Goal: Task Accomplishment & Management: Manage account settings

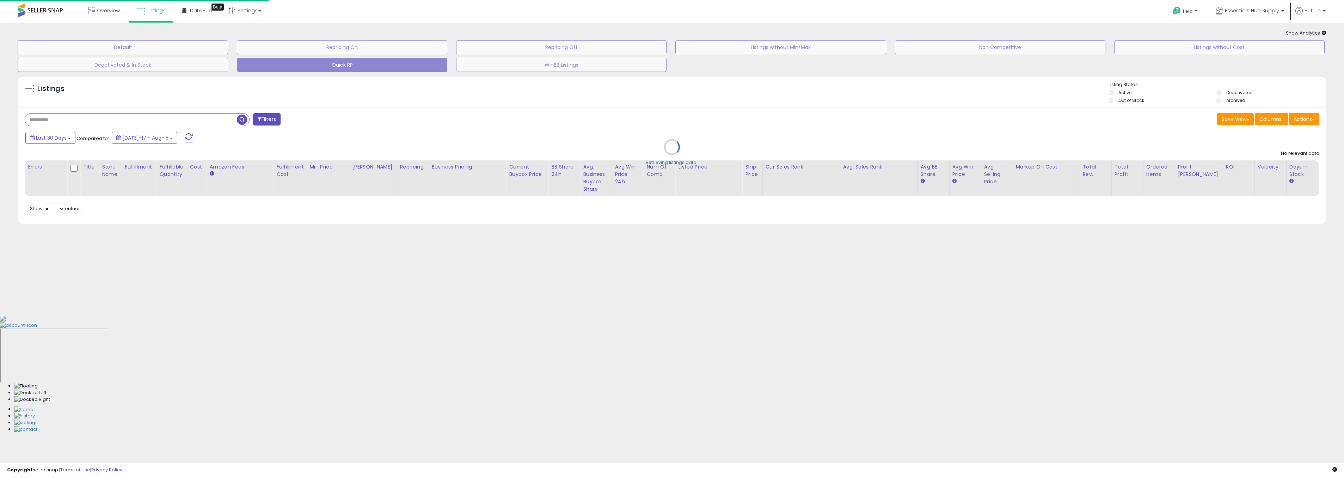
select select "**"
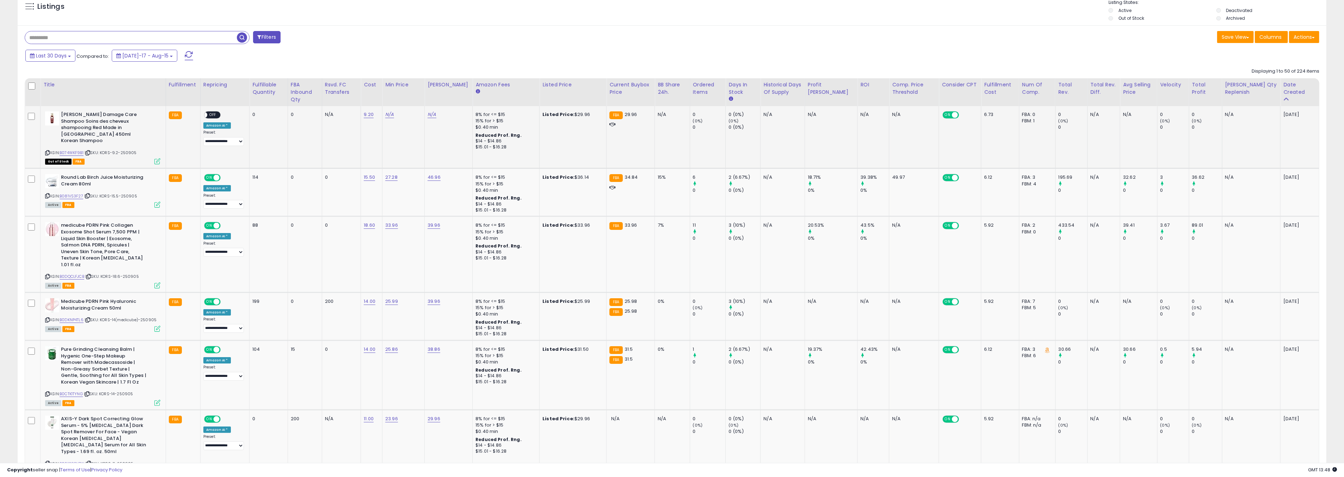
scroll to position [85, 0]
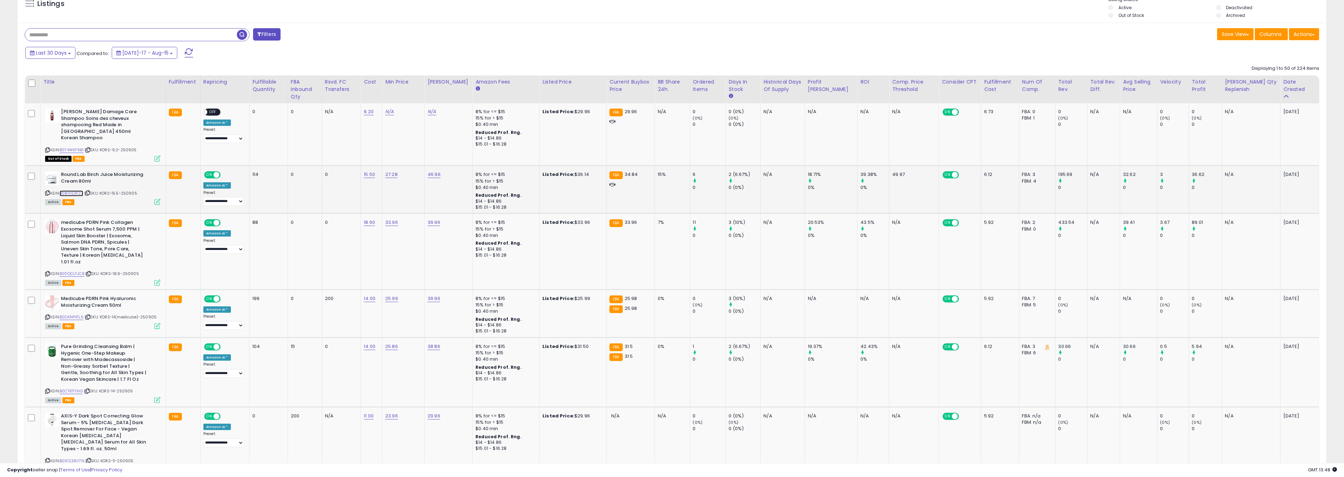
click at [80, 190] on link "B081VS3F27" at bounding box center [72, 193] width 24 height 6
click at [76, 271] on link "B0DQCLFJCB" at bounding box center [72, 274] width 25 height 6
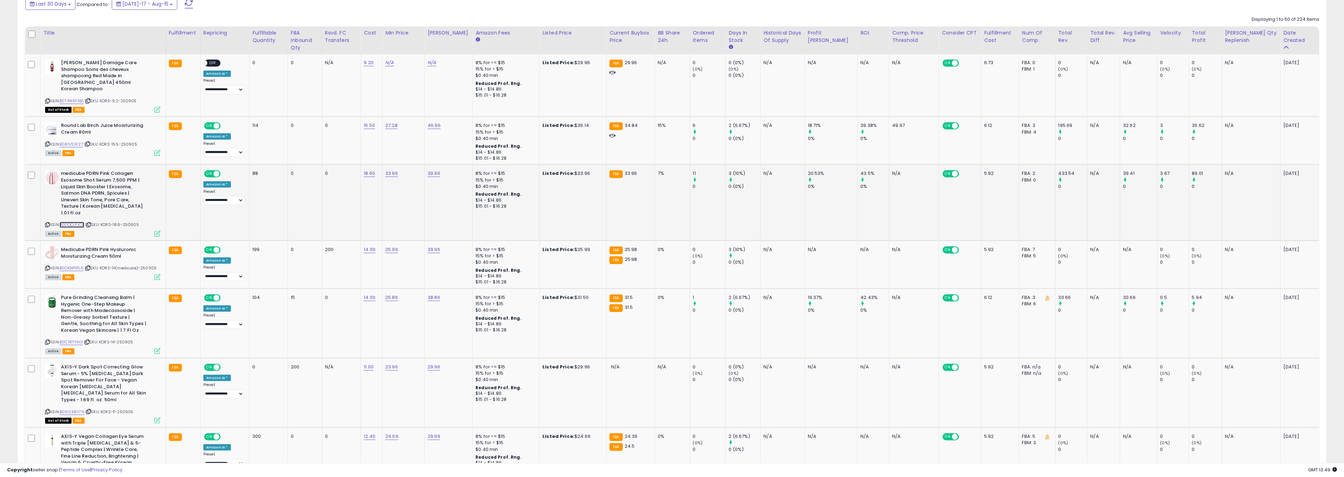
scroll to position [144, 0]
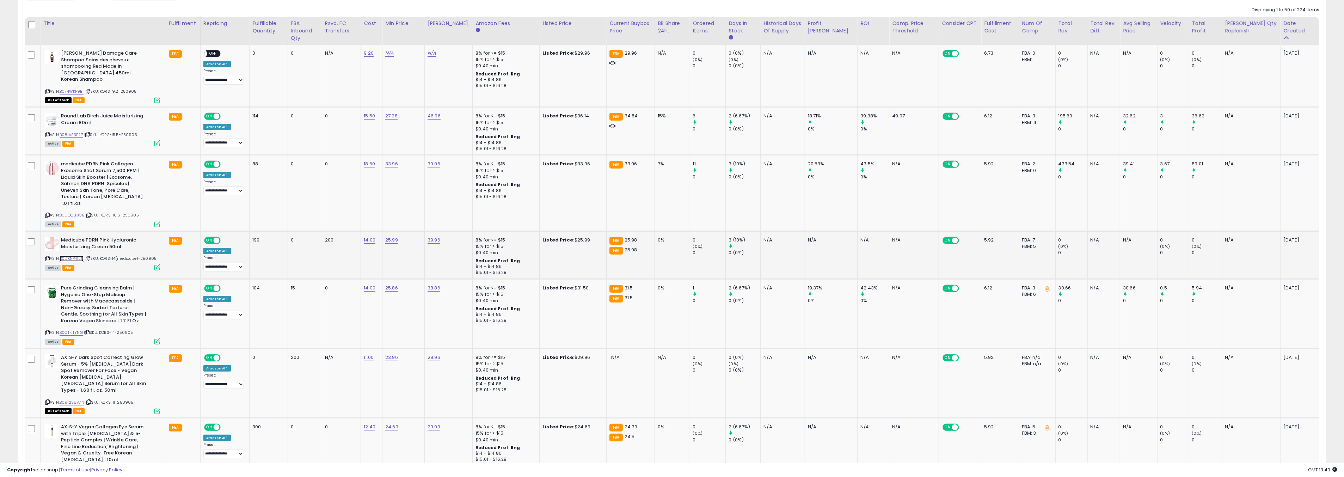
click at [73, 256] on link "B0DKNP4TL6" at bounding box center [72, 259] width 24 height 6
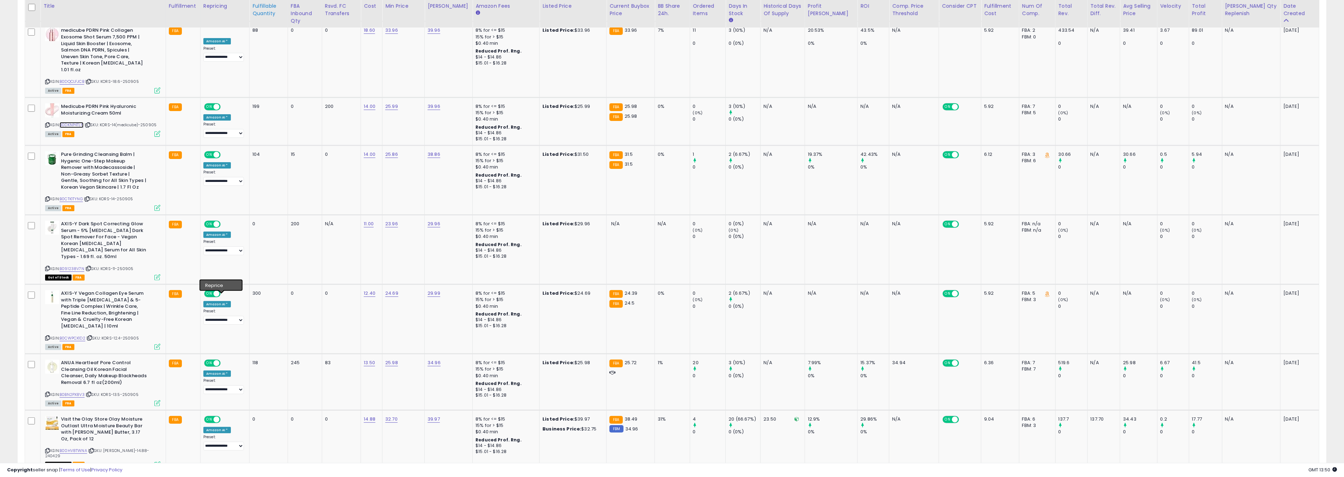
scroll to position [276, 0]
click at [74, 197] on link "B0CTK1TYNG" at bounding box center [71, 200] width 23 height 6
click at [74, 267] on link "B091238V7N" at bounding box center [72, 270] width 25 height 6
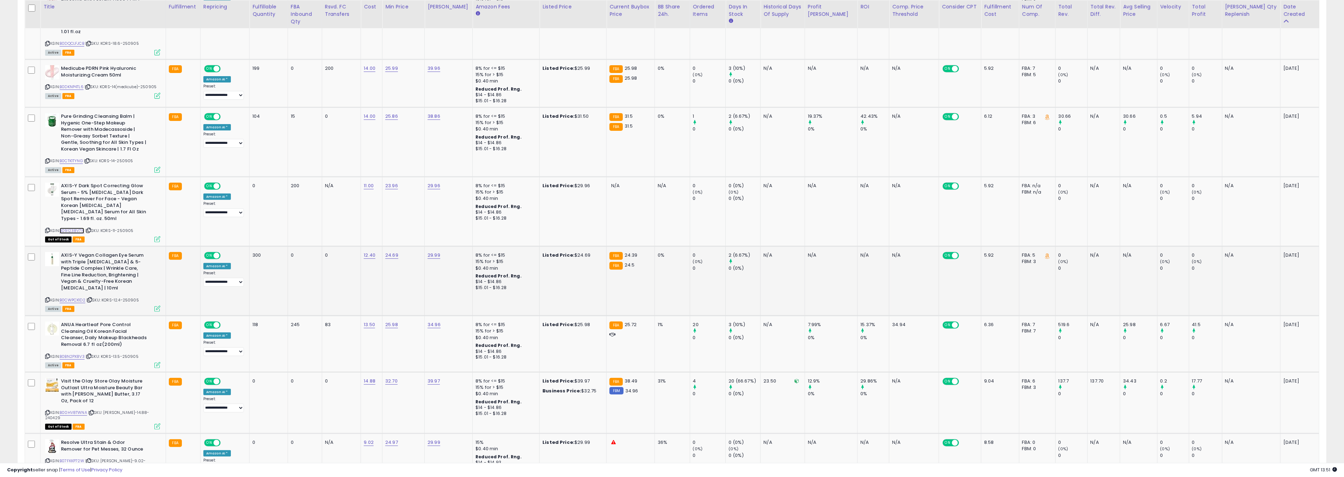
scroll to position [316, 0]
click at [81, 297] on link "B0CWPCX1D2" at bounding box center [73, 300] width 26 height 6
click at [398, 251] on link "24.69" at bounding box center [391, 254] width 13 height 7
type input "*****"
click at [428, 213] on button "submit" at bounding box center [422, 216] width 12 height 11
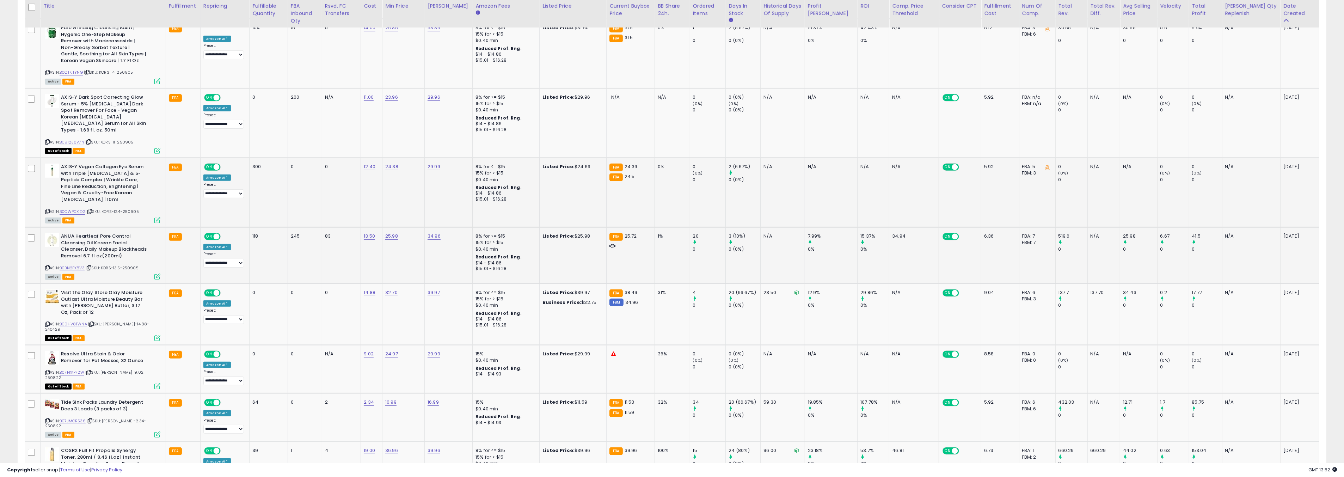
scroll to position [404, 0]
click at [79, 265] on link "B0BN2PX8V3" at bounding box center [72, 268] width 25 height 6
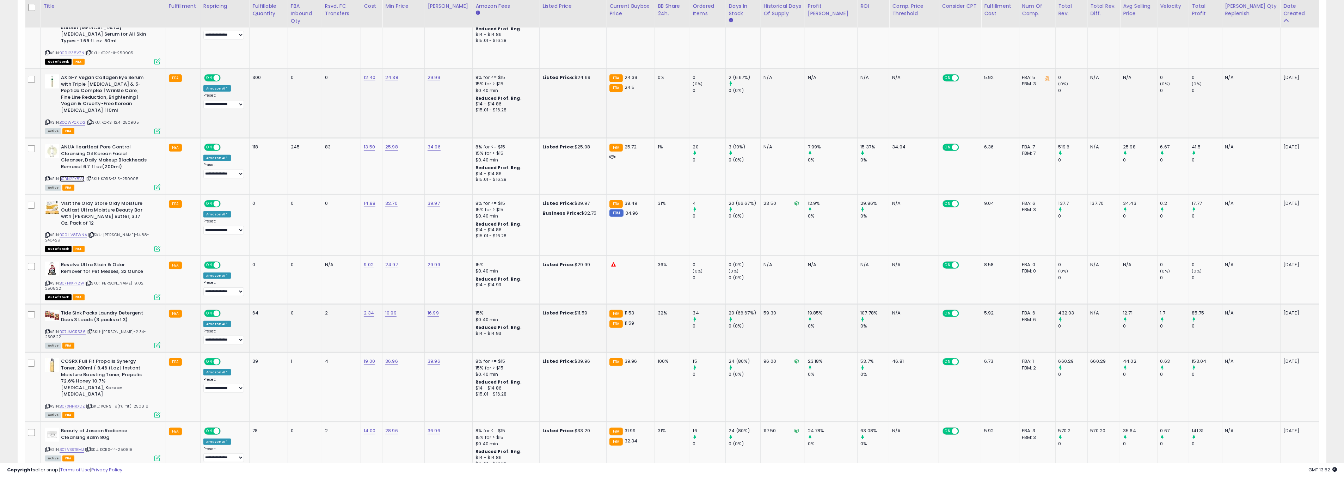
scroll to position [523, 0]
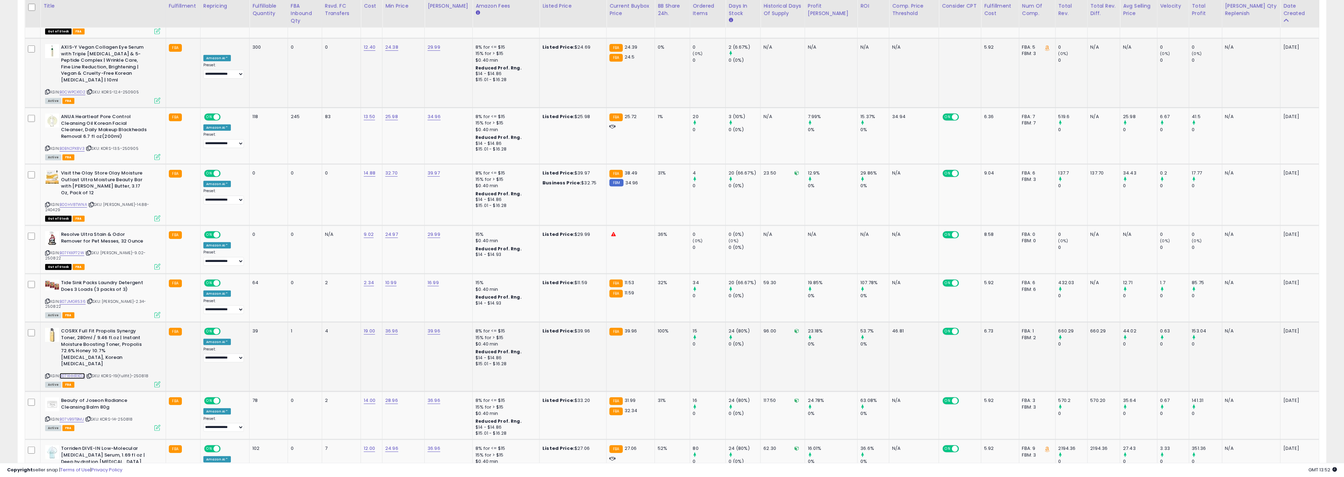
click at [72, 373] on link "B07XHHRXDZ" at bounding box center [72, 376] width 25 height 6
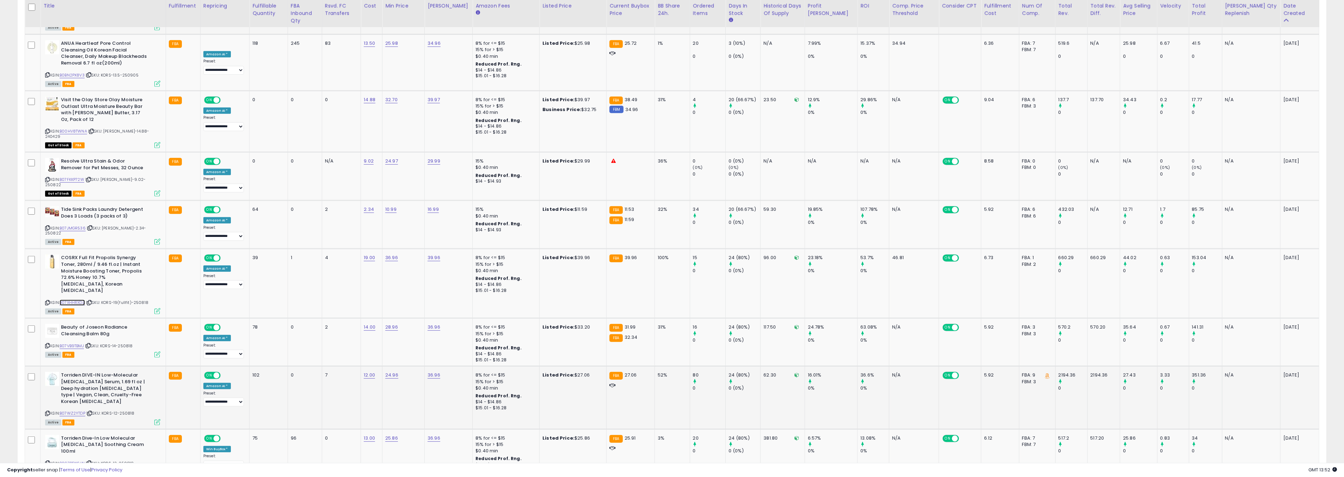
scroll to position [596, 0]
click at [76, 411] on link "B07WZ2YTDP" at bounding box center [73, 414] width 26 height 6
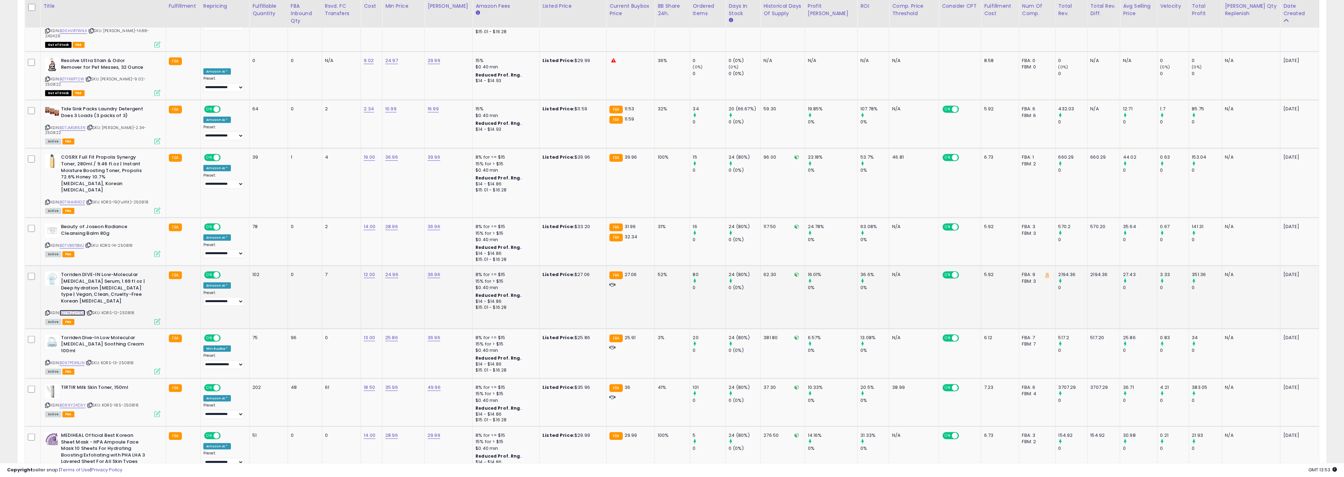
scroll to position [707, 0]
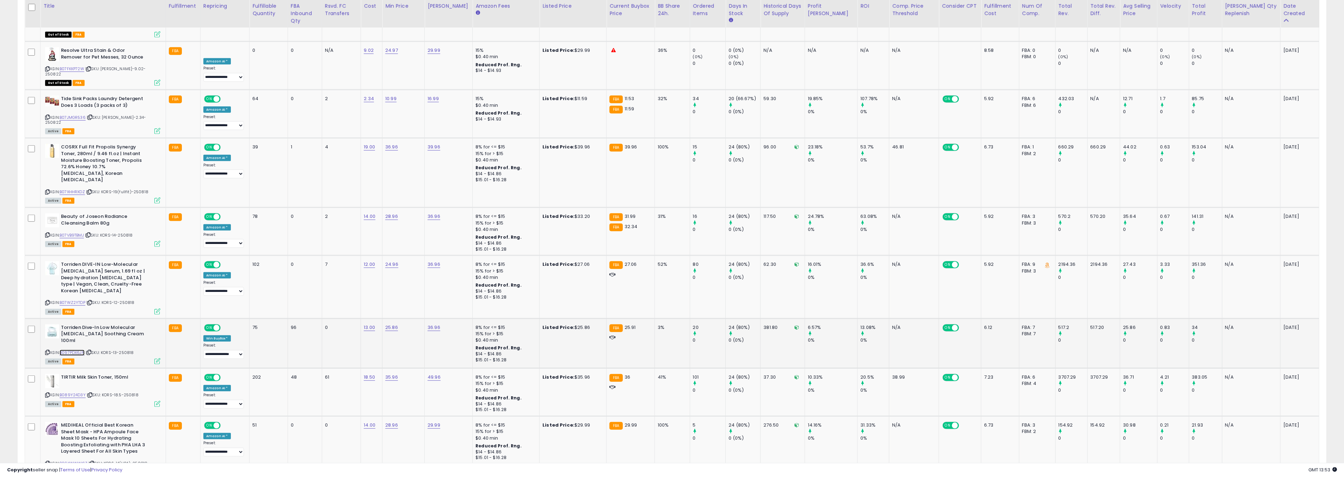
click at [79, 350] on link "B097PDX6JN" at bounding box center [72, 353] width 25 height 6
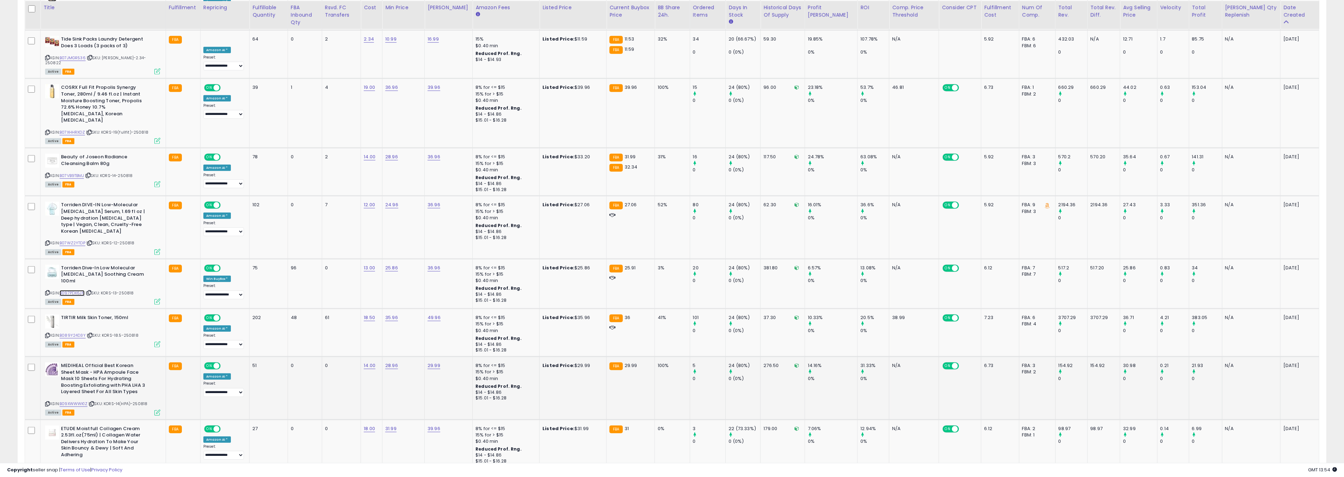
scroll to position [770, 0]
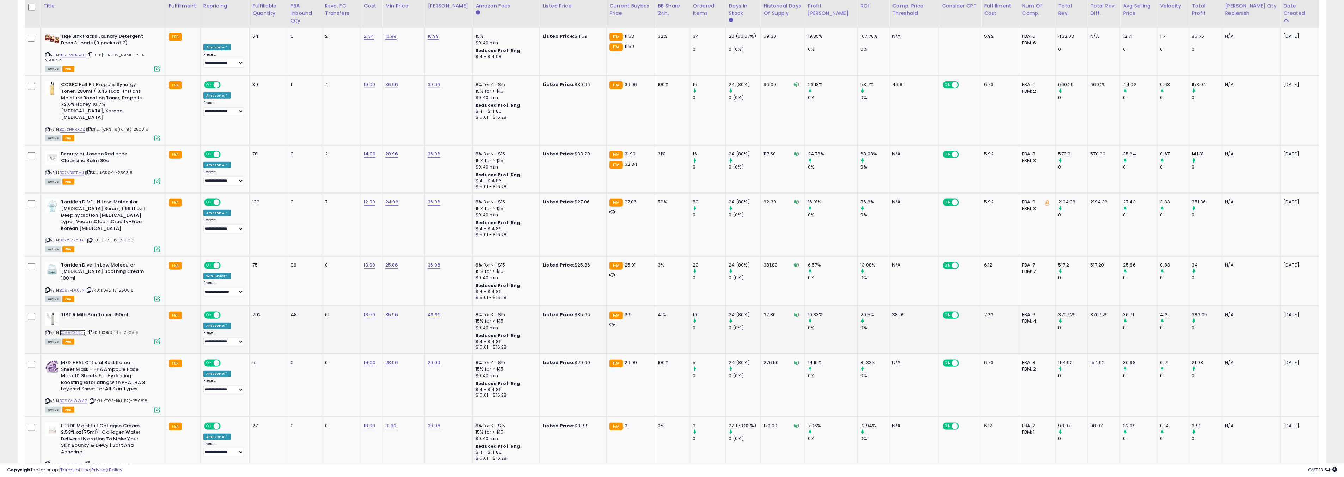
click at [83, 330] on link "B089Y24D3Y" at bounding box center [73, 333] width 26 height 6
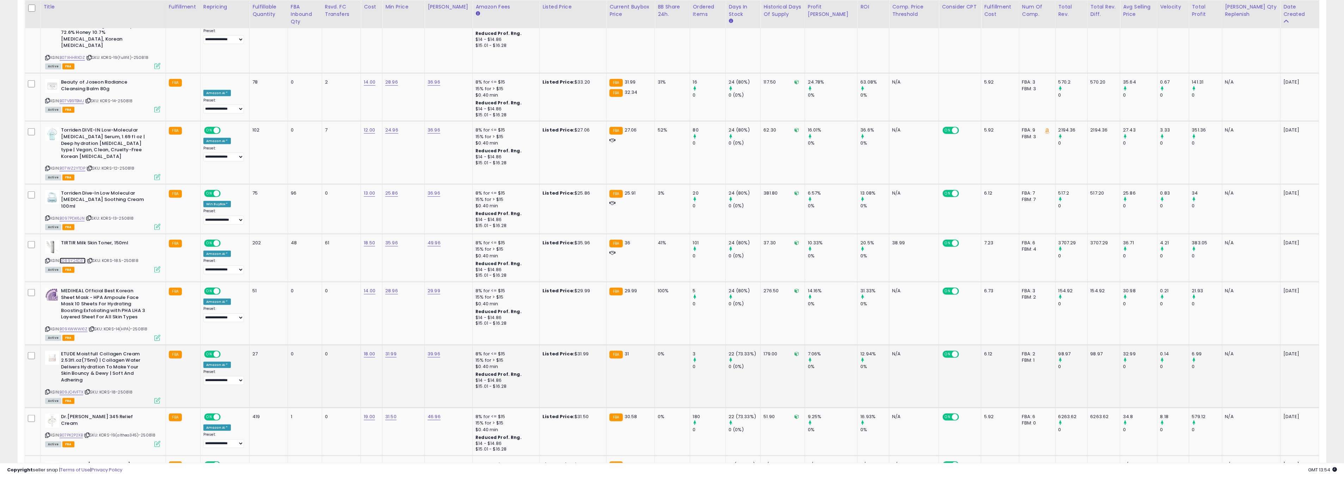
scroll to position [843, 0]
click at [80, 325] on link "B09XWWWK1Z" at bounding box center [74, 328] width 28 height 6
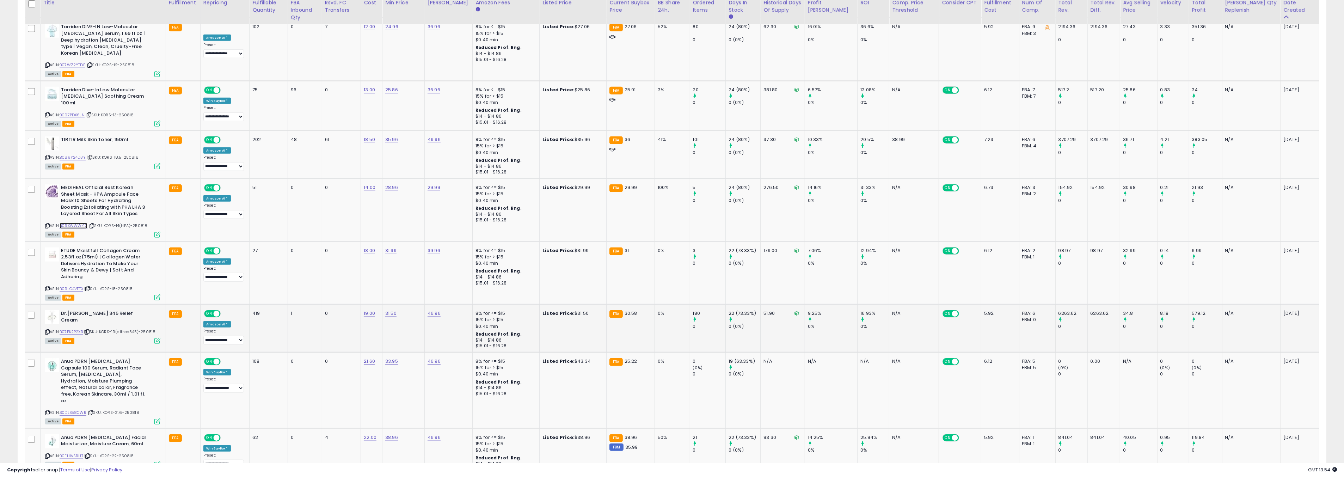
scroll to position [946, 0]
click at [77, 328] on link "B07PK2P2XB" at bounding box center [71, 331] width 23 height 6
click at [74, 409] on link "B0DLB58CWR" at bounding box center [73, 412] width 27 height 6
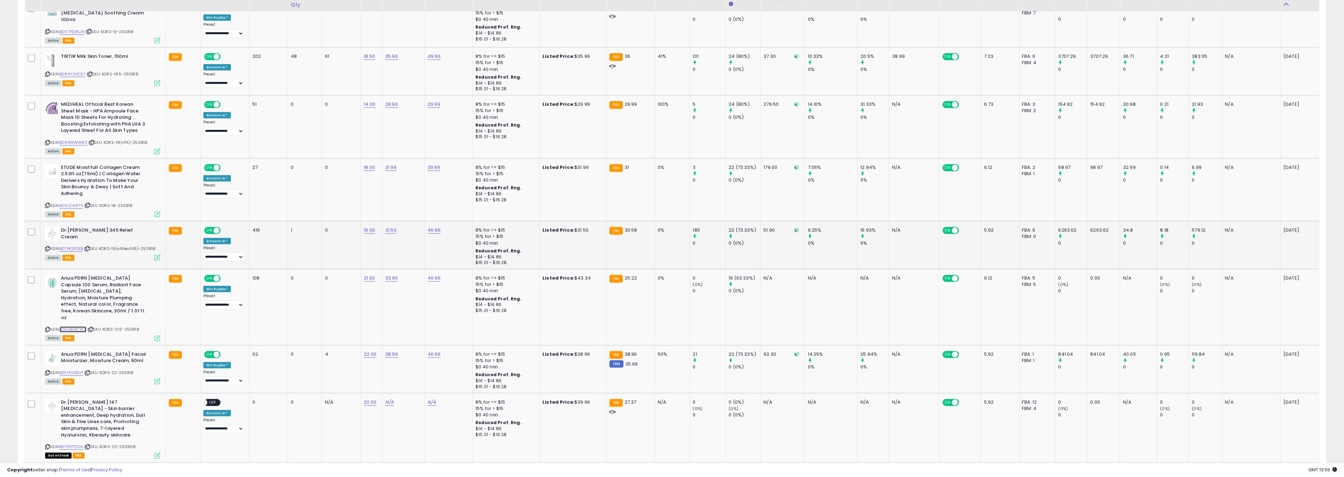
scroll to position [1033, 0]
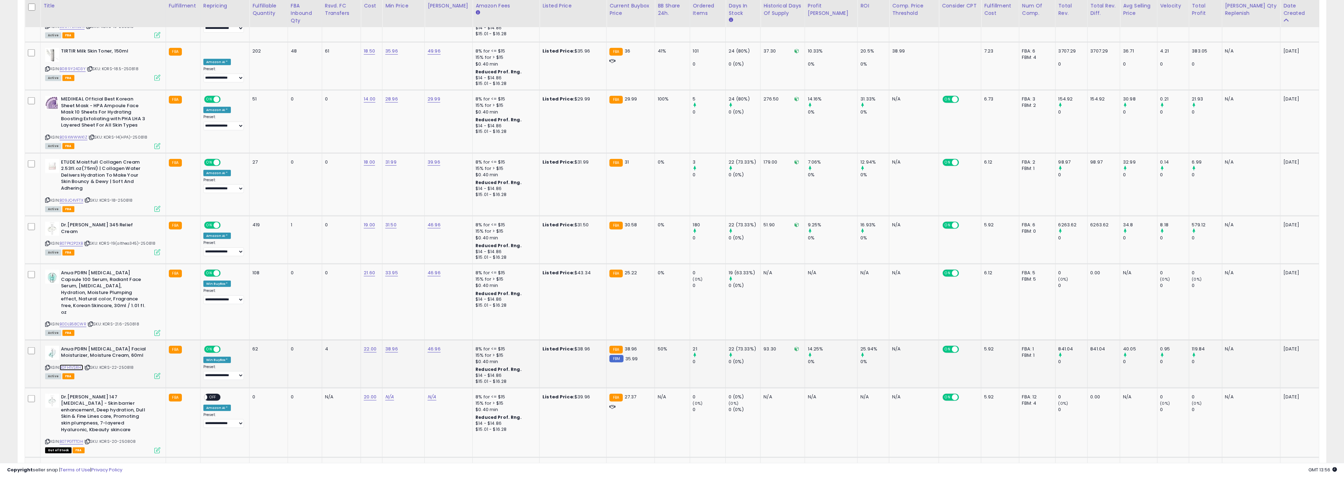
click at [74, 365] on link "B0FH1VSRHT" at bounding box center [72, 368] width 24 height 6
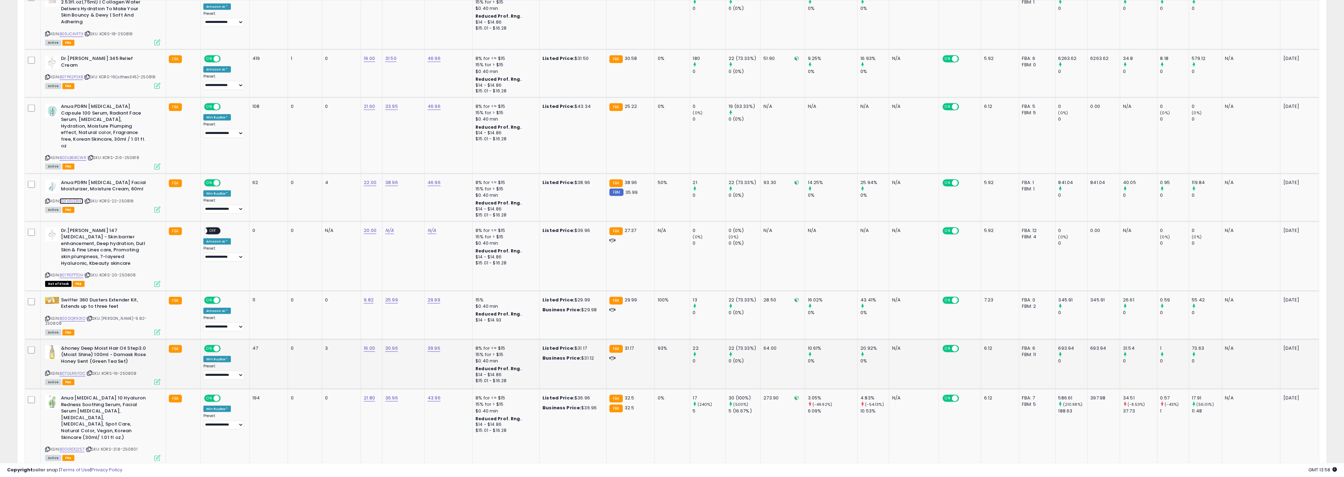
scroll to position [1202, 0]
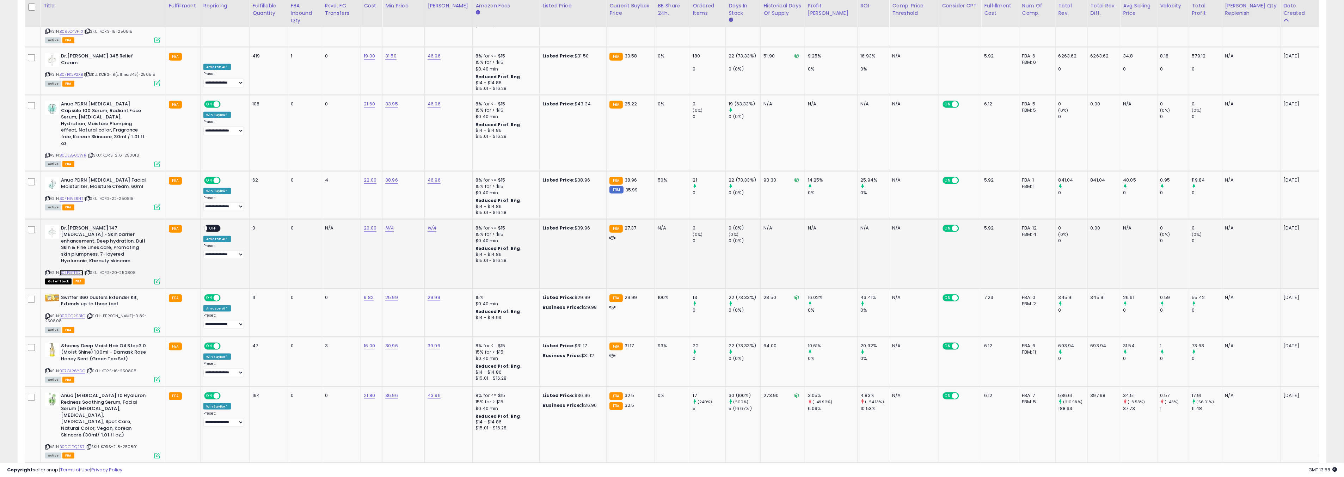
click at [73, 270] on link "B07PGTTTDH" at bounding box center [72, 273] width 24 height 6
click at [78, 368] on link "B07GLR6YDC" at bounding box center [73, 371] width 26 height 6
click at [222, 368] on select "**********" at bounding box center [223, 372] width 41 height 9
select select "**********"
click at [203, 368] on select "**********" at bounding box center [223, 372] width 41 height 9
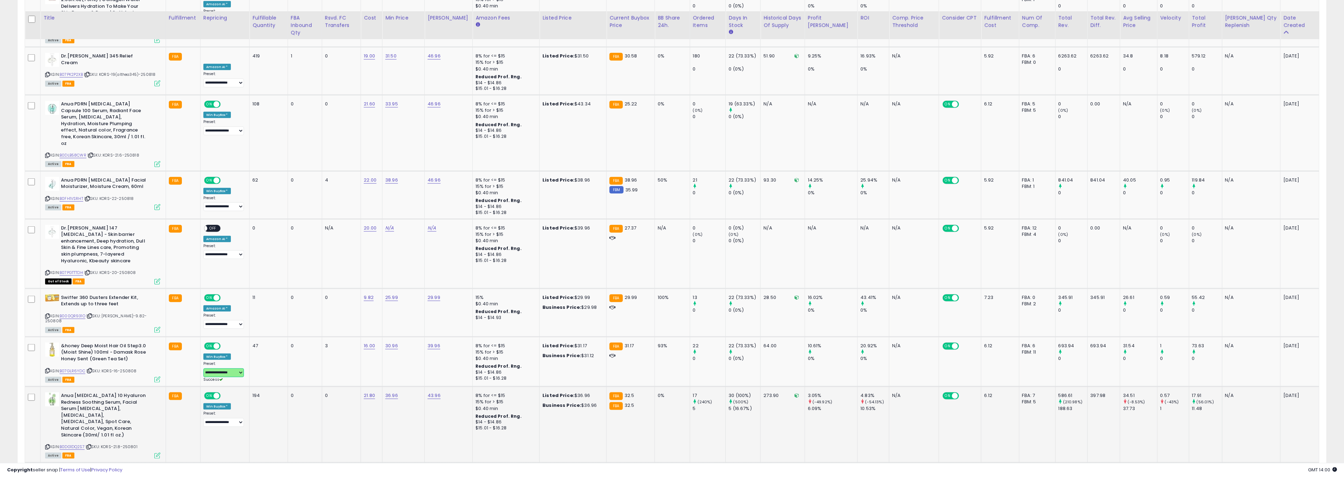
scroll to position [1240, 0]
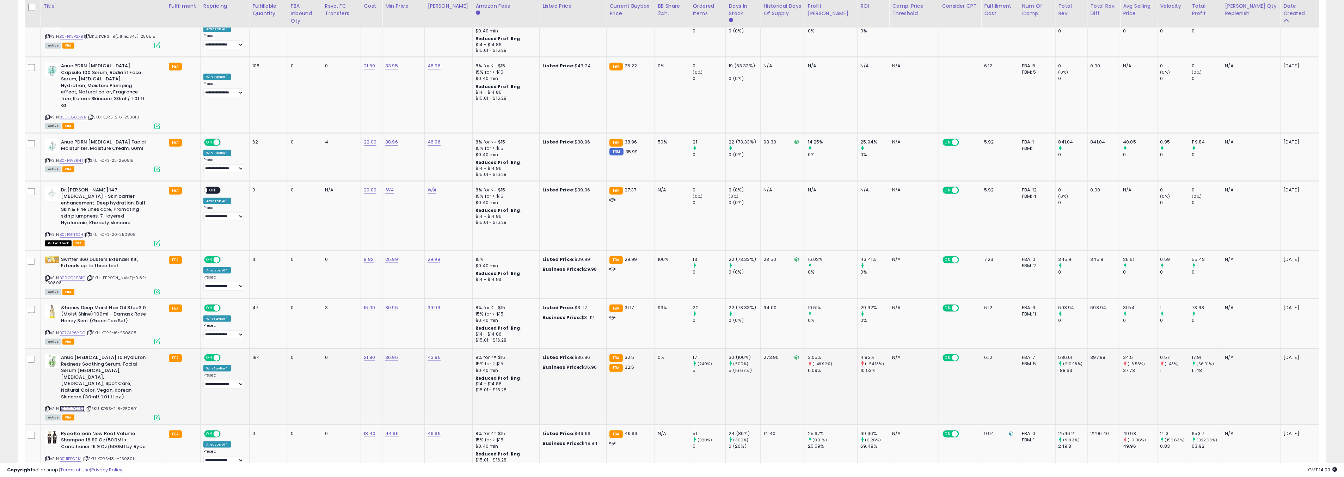
click at [81, 406] on link "B0DG1DQ2S7" at bounding box center [72, 409] width 25 height 6
